Goal: Information Seeking & Learning: Understand process/instructions

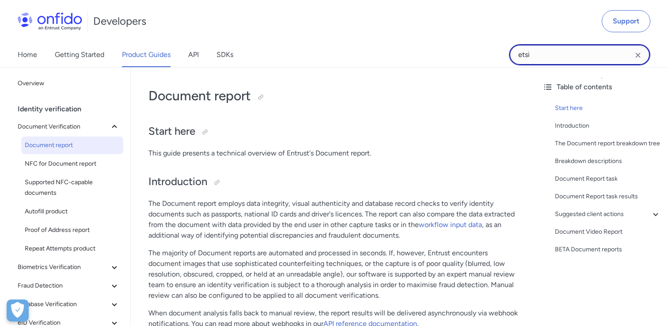
click at [538, 50] on input "etsi" at bounding box center [579, 54] width 141 height 21
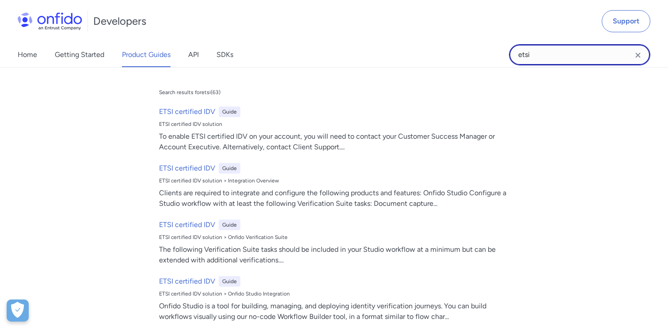
click at [538, 50] on input "etsi" at bounding box center [579, 54] width 141 height 21
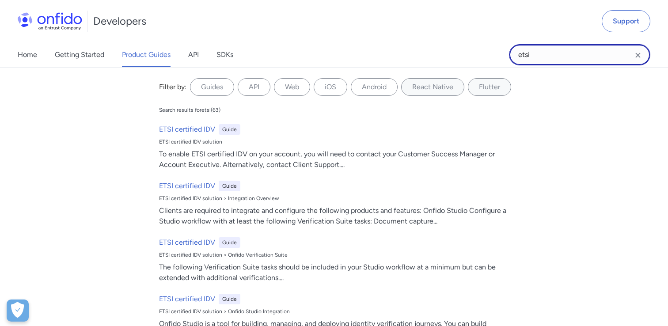
click at [538, 50] on input "etsi" at bounding box center [579, 54] width 141 height 21
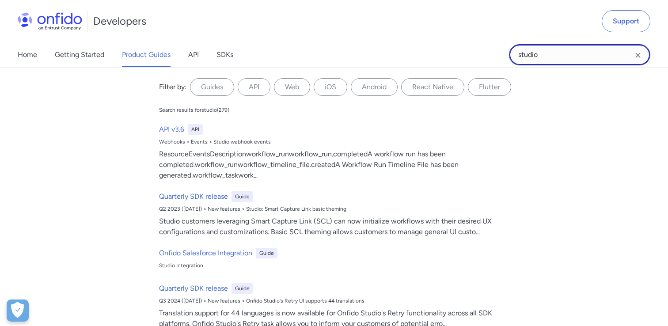
click at [535, 53] on input "studio" at bounding box center [579, 54] width 141 height 21
type input "s"
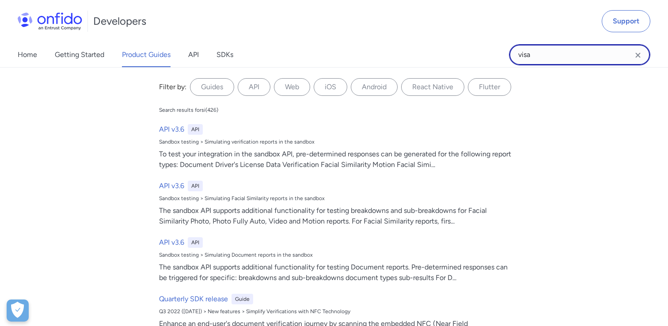
type input "visa"
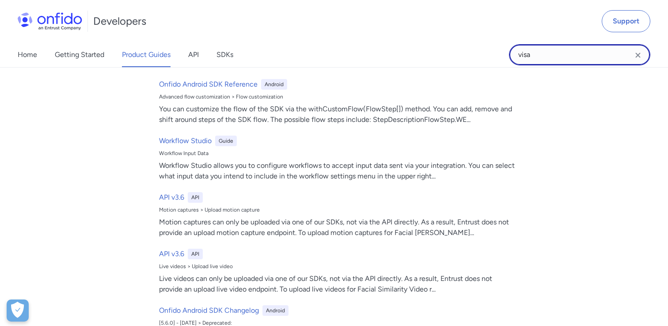
scroll to position [1213, 0]
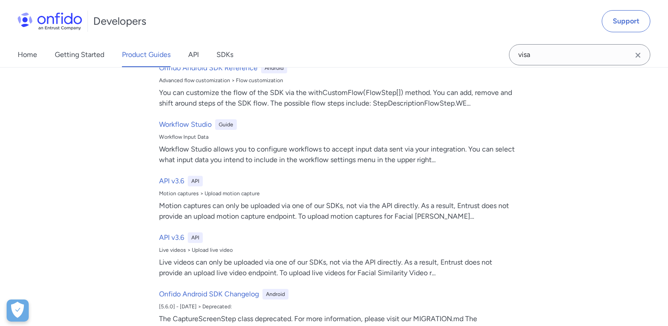
click at [63, 18] on img at bounding box center [50, 21] width 64 height 18
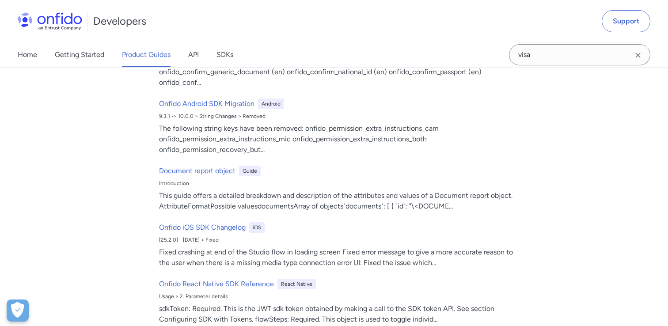
scroll to position [368, 0]
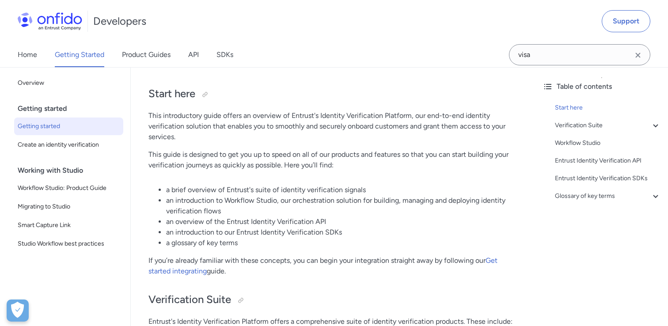
scroll to position [45, 0]
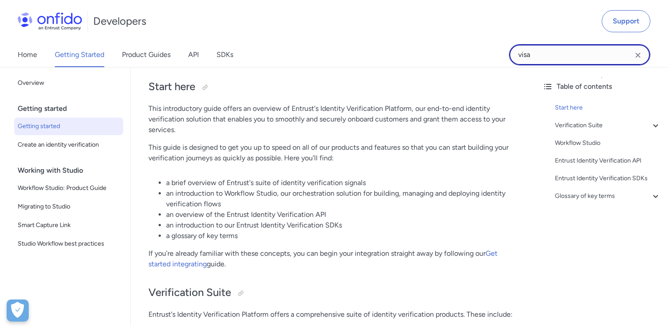
click at [529, 55] on input "visa" at bounding box center [579, 54] width 141 height 21
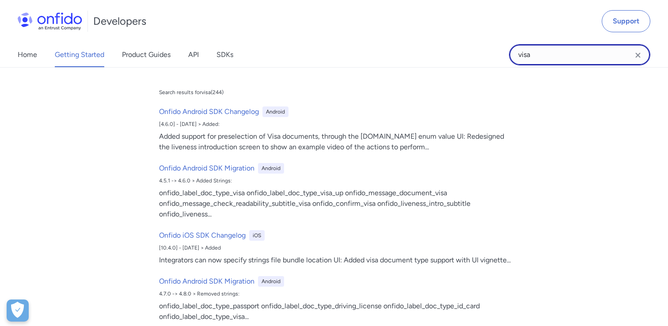
click at [529, 55] on input "visa" at bounding box center [579, 54] width 141 height 21
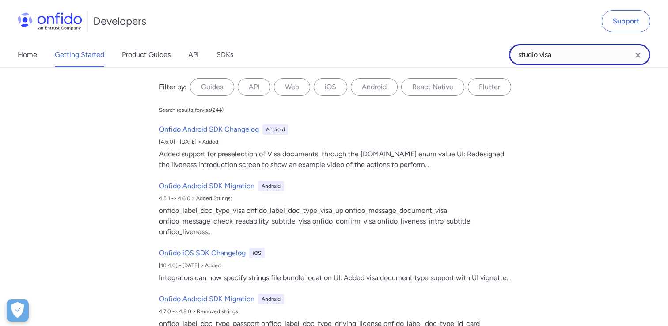
type input "studio visa"
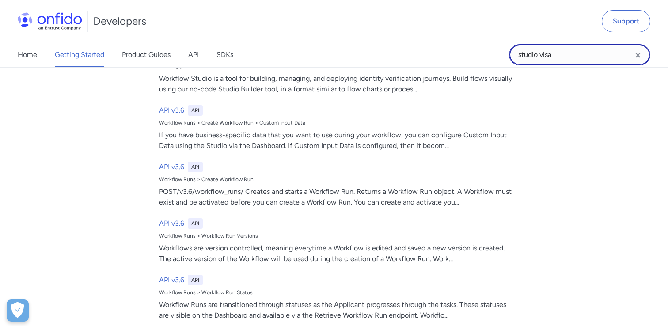
scroll to position [422, 0]
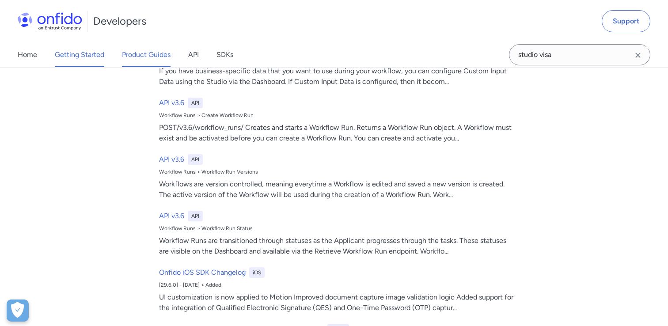
click at [145, 53] on link "Product Guides" at bounding box center [146, 54] width 49 height 25
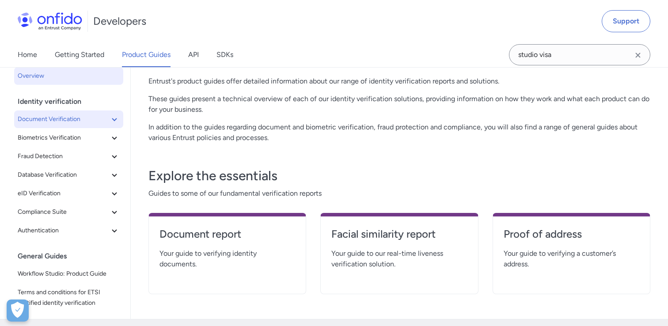
click at [110, 121] on icon at bounding box center [114, 119] width 11 height 11
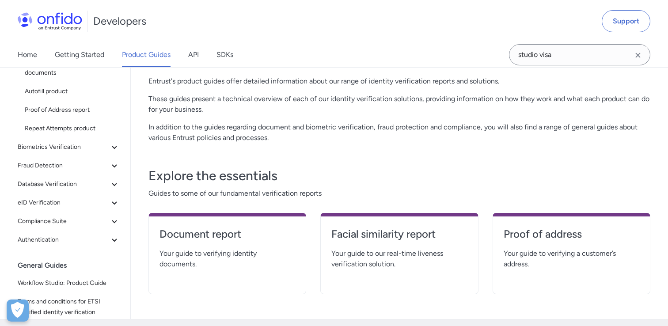
scroll to position [115, 0]
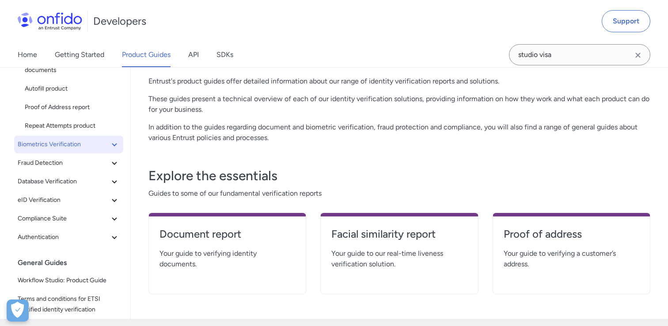
click at [102, 147] on span "Biometrics Verification" at bounding box center [63, 144] width 91 height 11
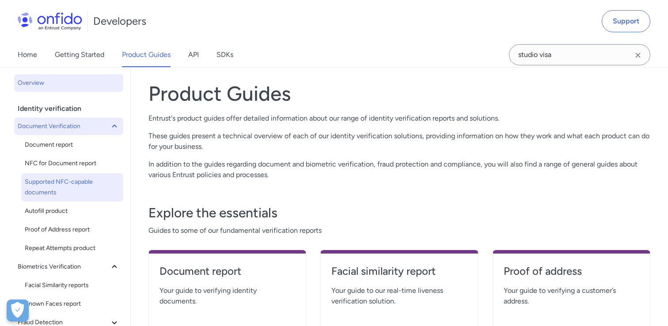
scroll to position [0, 0]
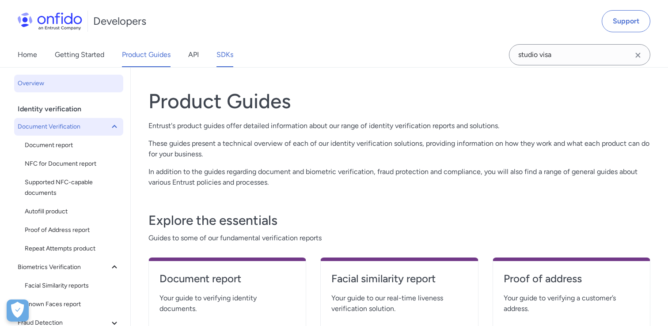
click at [222, 61] on link "SDKs" at bounding box center [224, 54] width 17 height 25
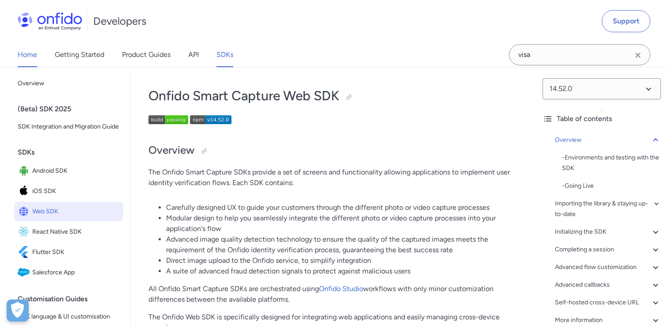
click at [24, 53] on link "Home" at bounding box center [27, 54] width 19 height 25
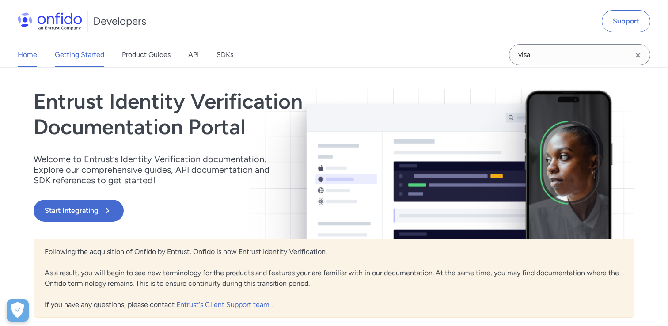
click at [77, 56] on link "Getting Started" at bounding box center [79, 54] width 49 height 25
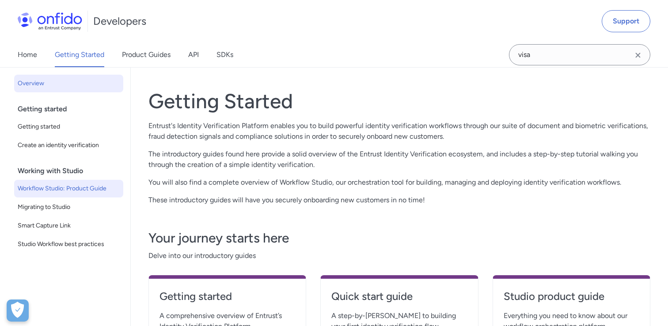
click at [60, 189] on span "Workflow Studio: Product Guide" at bounding box center [69, 188] width 102 height 11
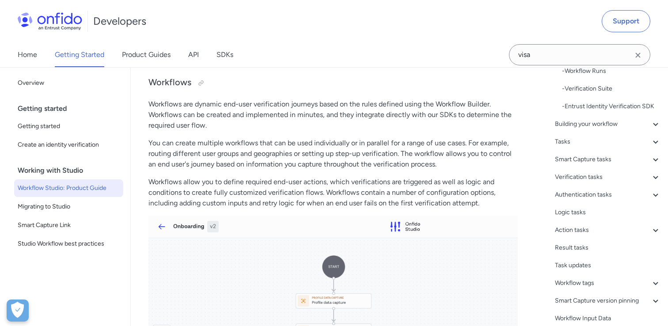
scroll to position [91, 0]
click at [618, 162] on div "Smart Capture tasks" at bounding box center [608, 158] width 106 height 11
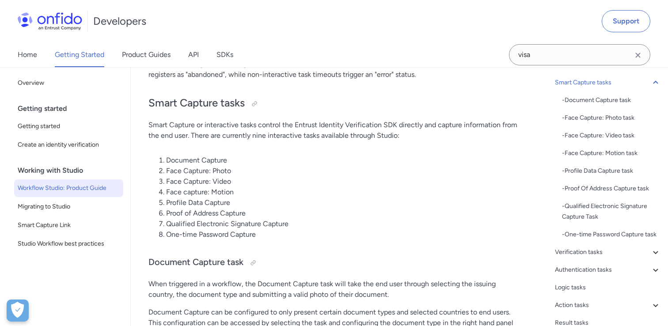
scroll to position [77, 0]
click at [592, 104] on div "- Document Capture task" at bounding box center [611, 101] width 99 height 11
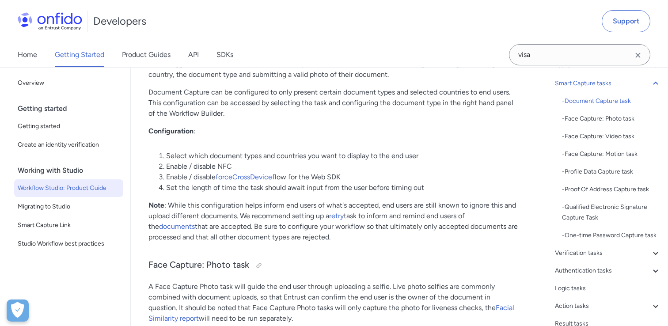
scroll to position [2654, 0]
click at [159, 222] on link "documents" at bounding box center [177, 225] width 36 height 8
